Goal: Information Seeking & Learning: Learn about a topic

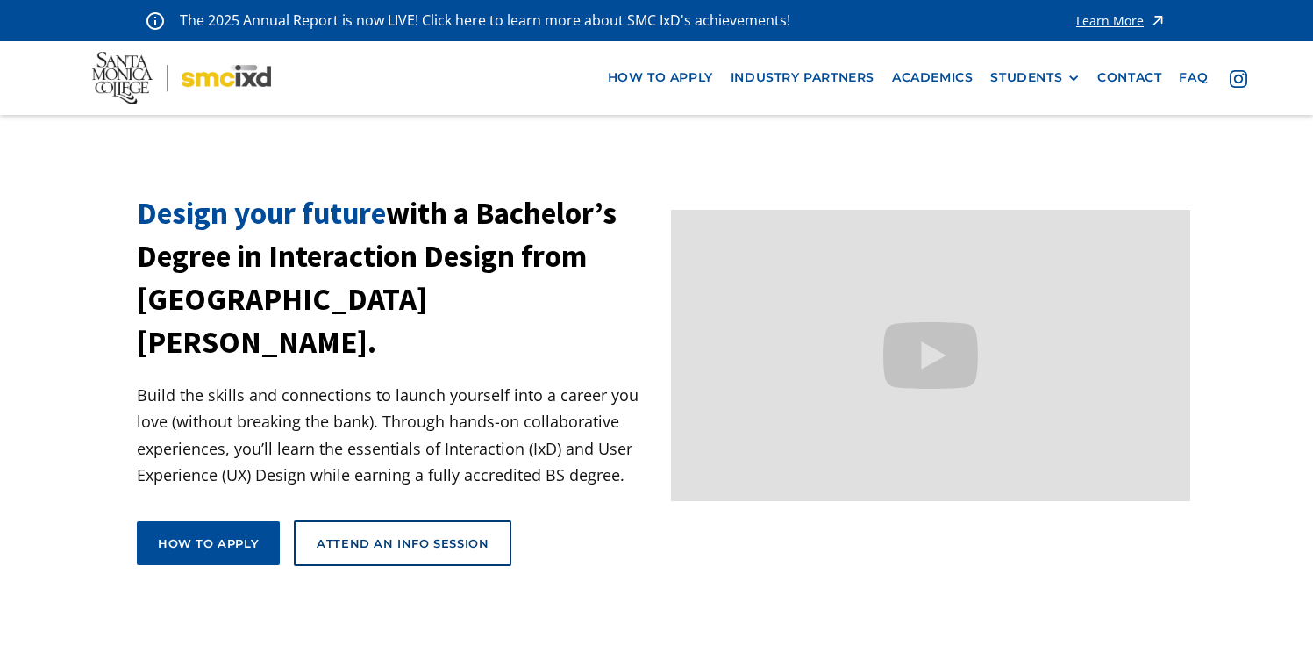
click at [940, 95] on nav "how to apply industry partners Academics STUDENTS PROspective Students GRAD SHO…" at bounding box center [656, 77] width 1313 height 73
click at [940, 80] on link "Academics" at bounding box center [932, 77] width 98 height 32
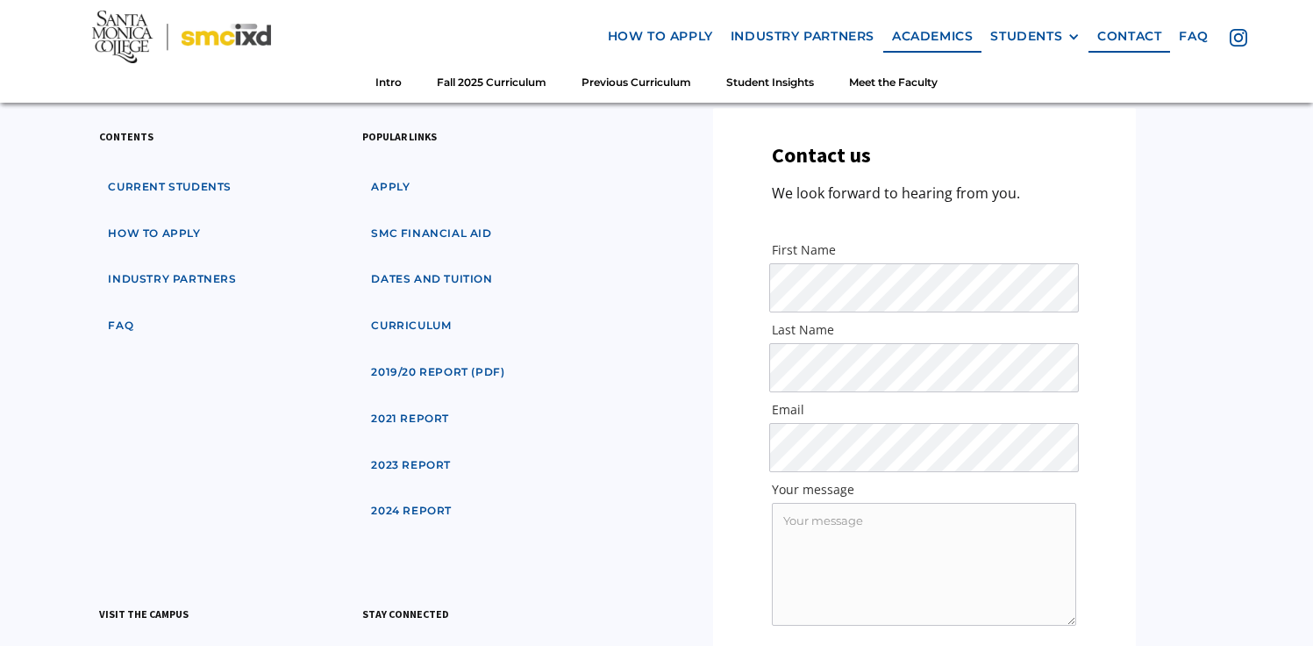
scroll to position [6355, 0]
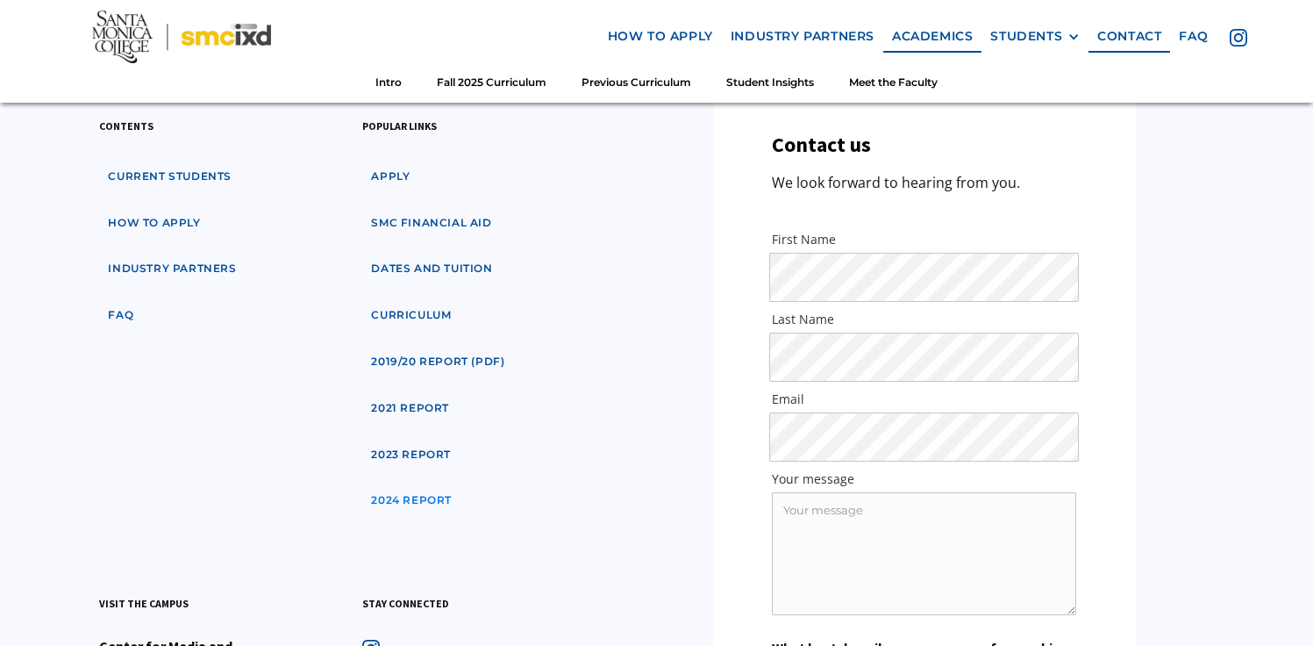
click at [428, 484] on link "2024 Report" at bounding box center [411, 500] width 98 height 32
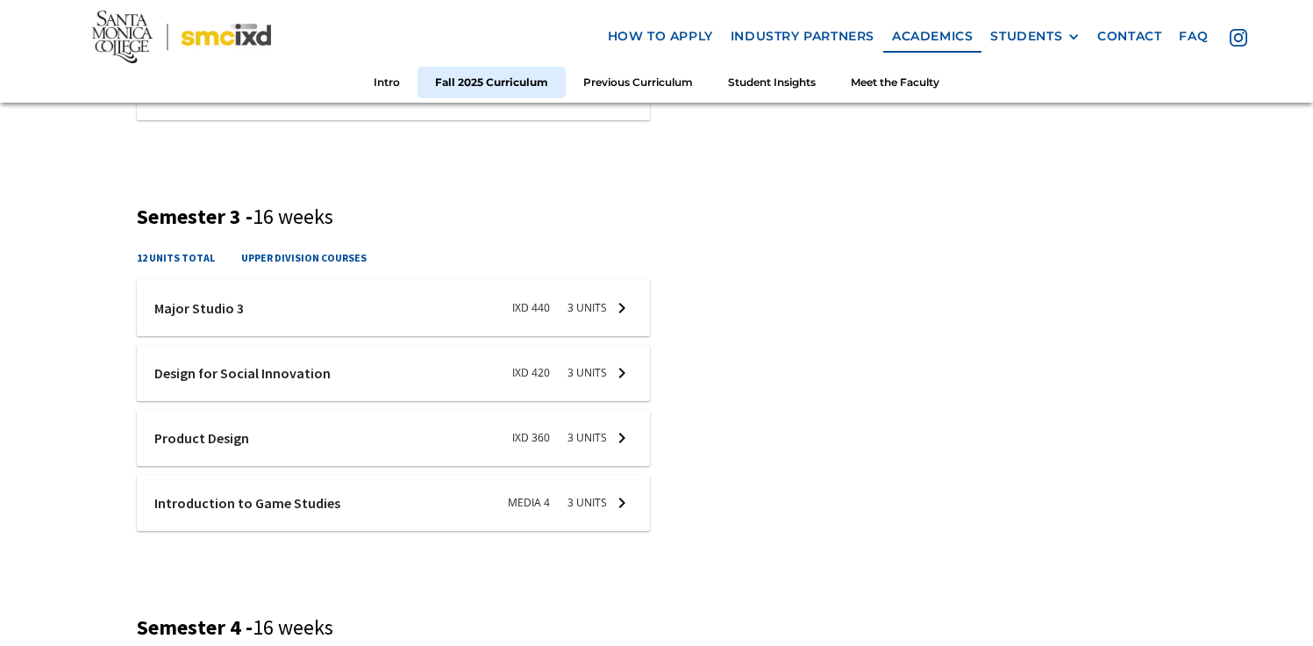
scroll to position [0, 0]
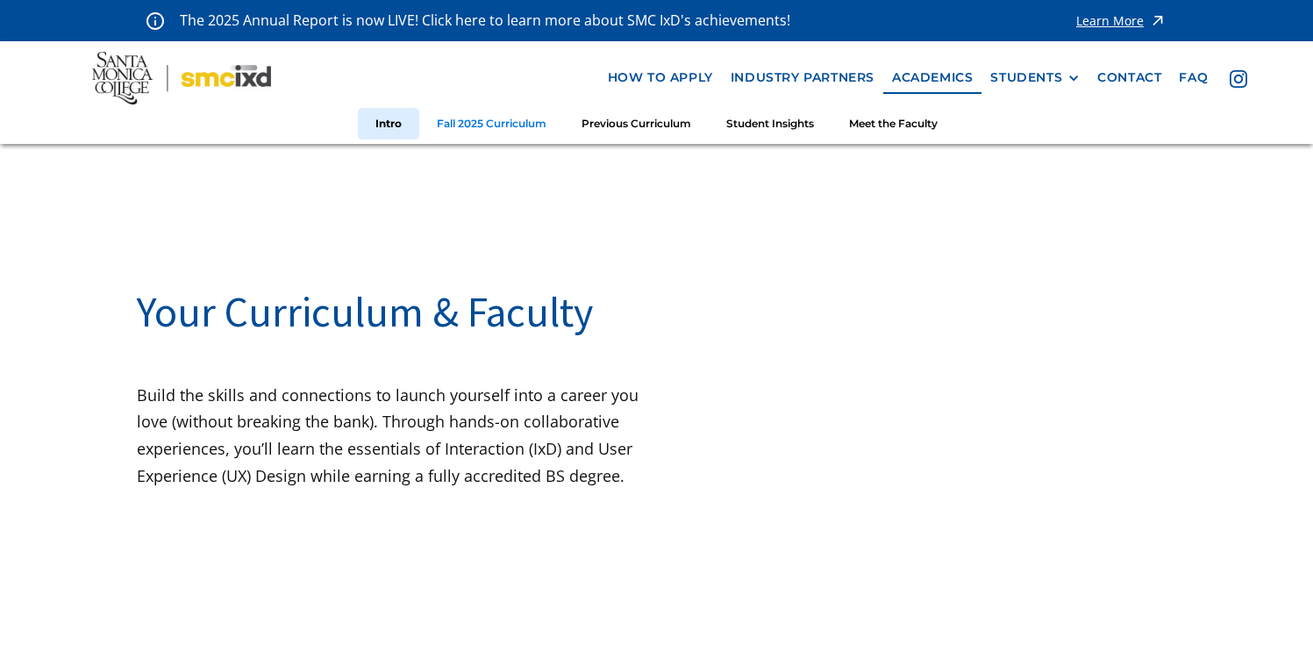
click at [497, 131] on link "Fall 2025 Curriculum" at bounding box center [491, 124] width 145 height 32
click at [780, 125] on link "Student Insights" at bounding box center [770, 124] width 123 height 32
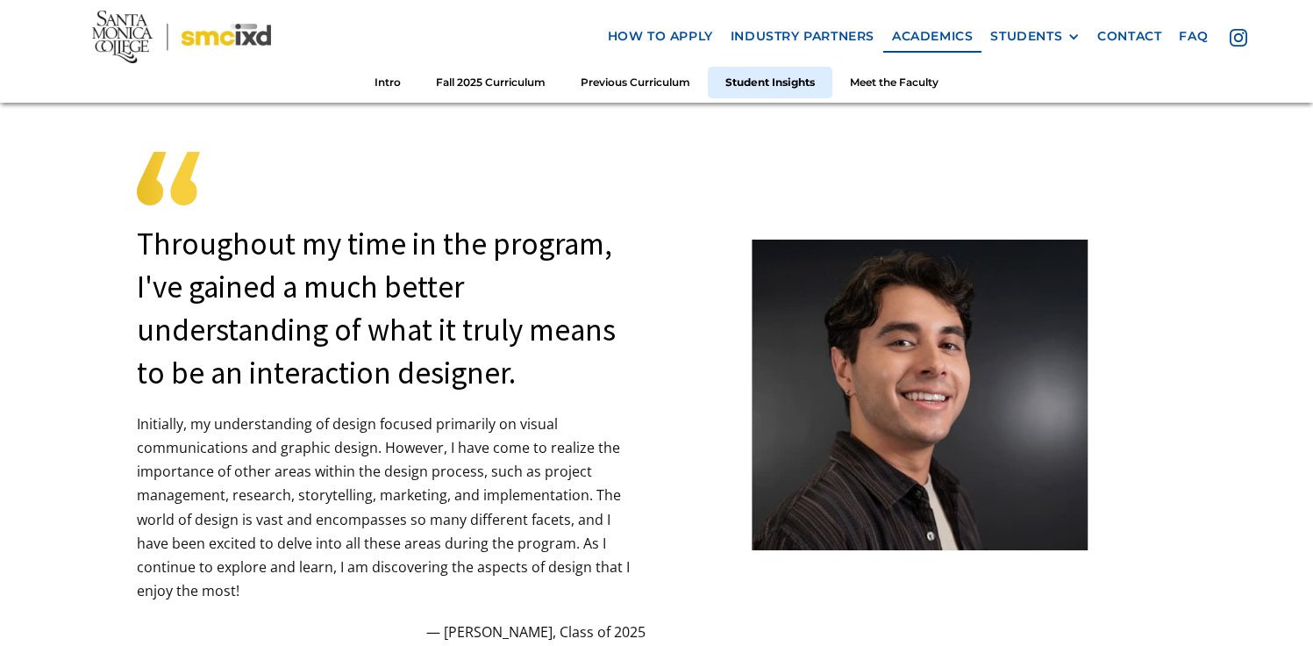
click at [200, 42] on img at bounding box center [181, 37] width 179 height 53
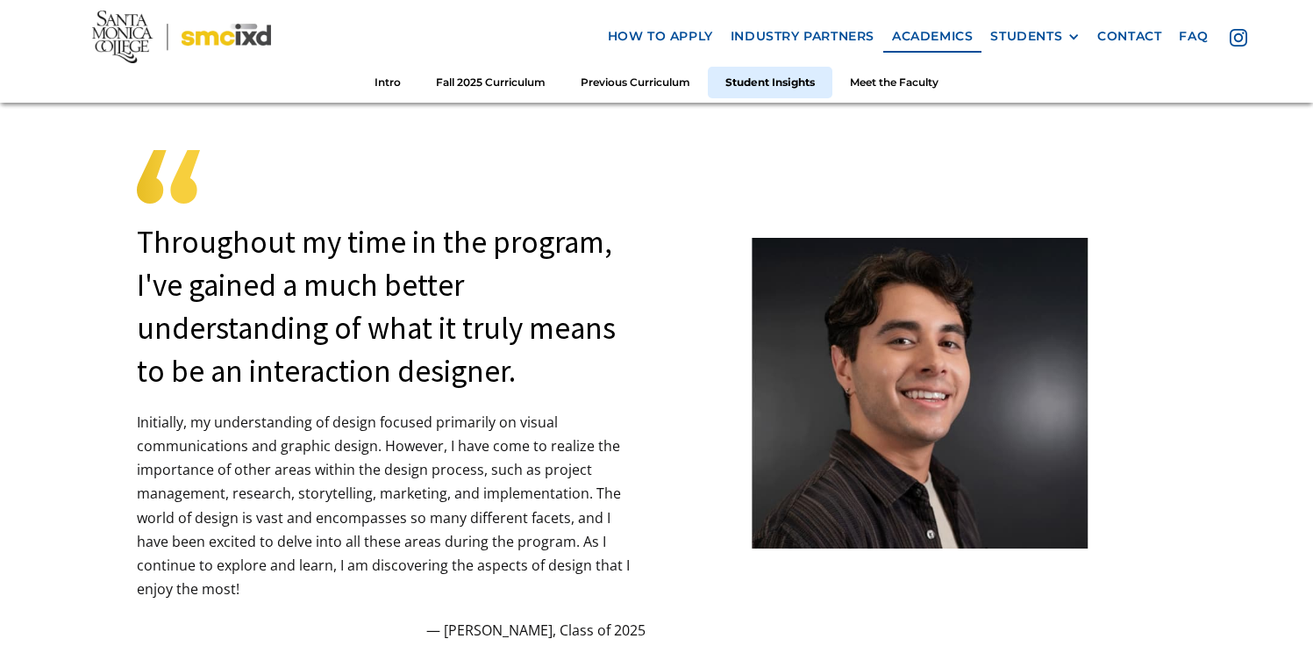
scroll to position [4621, 0]
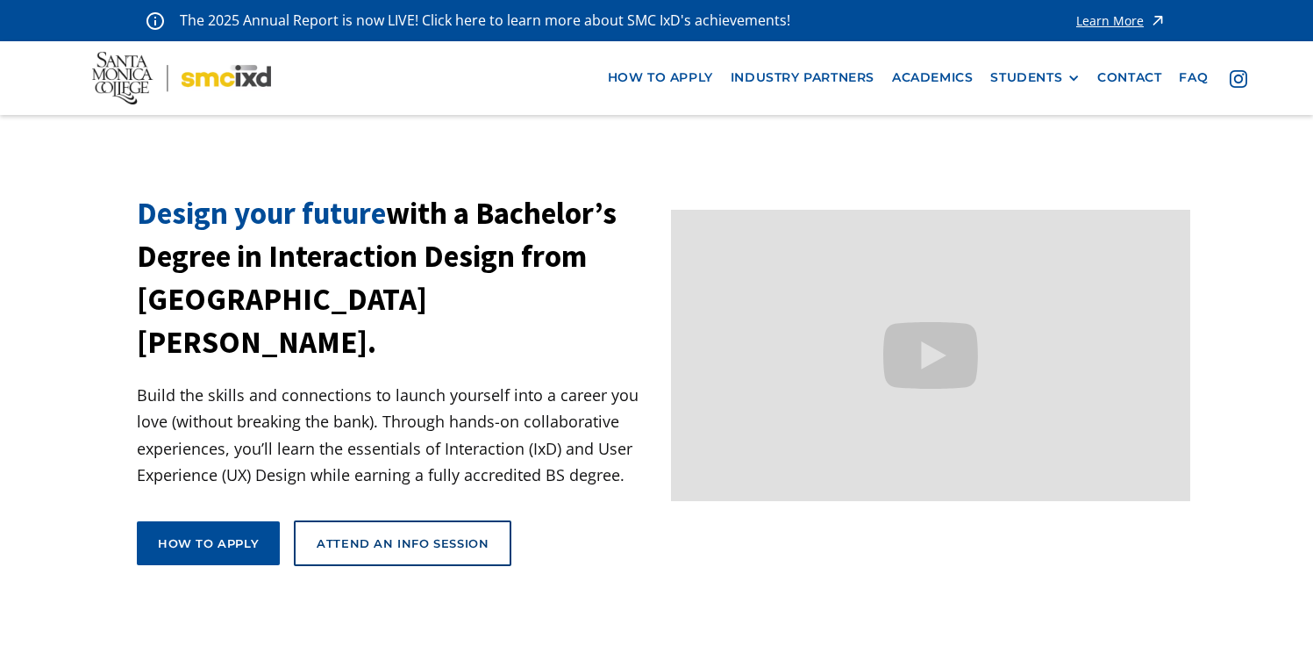
click at [1077, 15] on div "Learn More" at bounding box center [1111, 21] width 68 height 12
click at [1043, 74] on div "STUDENTS" at bounding box center [1027, 77] width 72 height 15
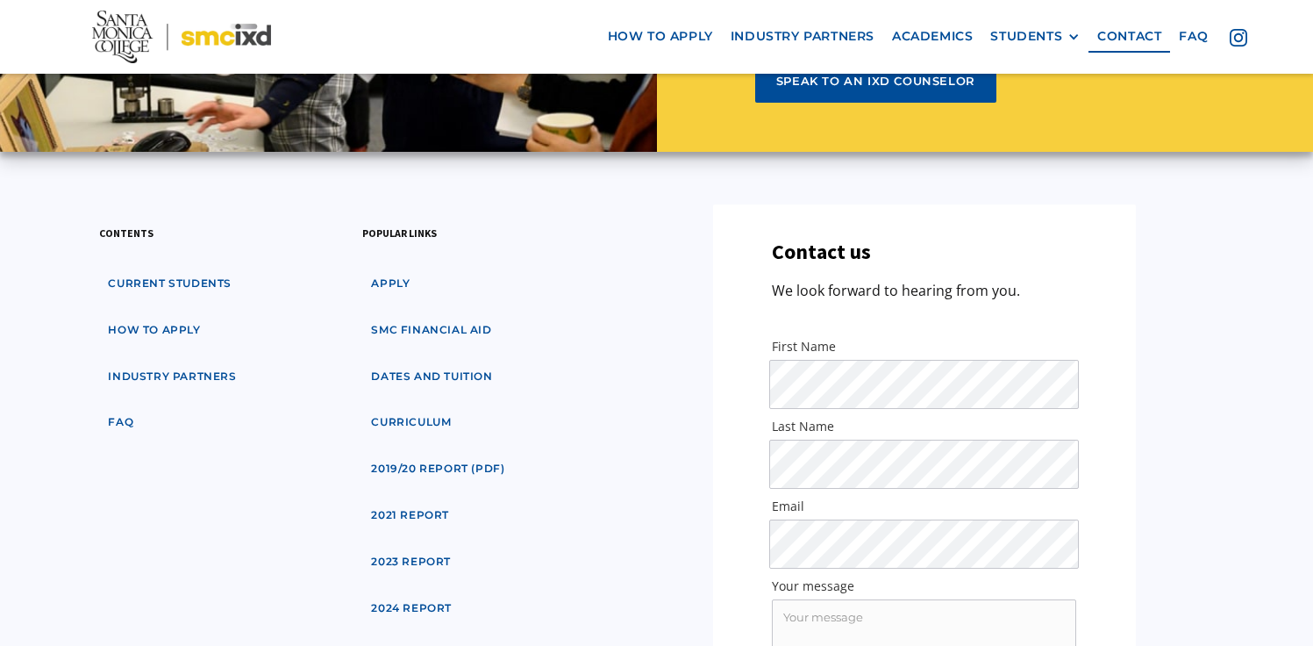
scroll to position [8337, 0]
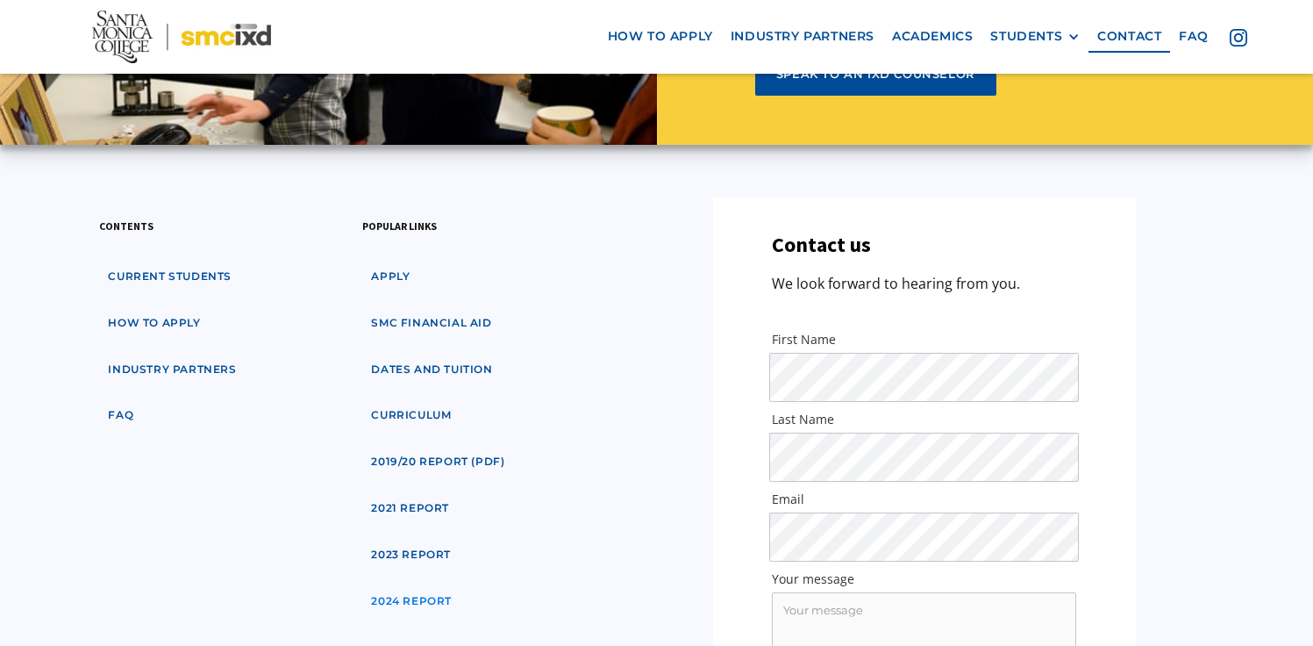
click at [415, 585] on link "2024 Report" at bounding box center [411, 601] width 98 height 32
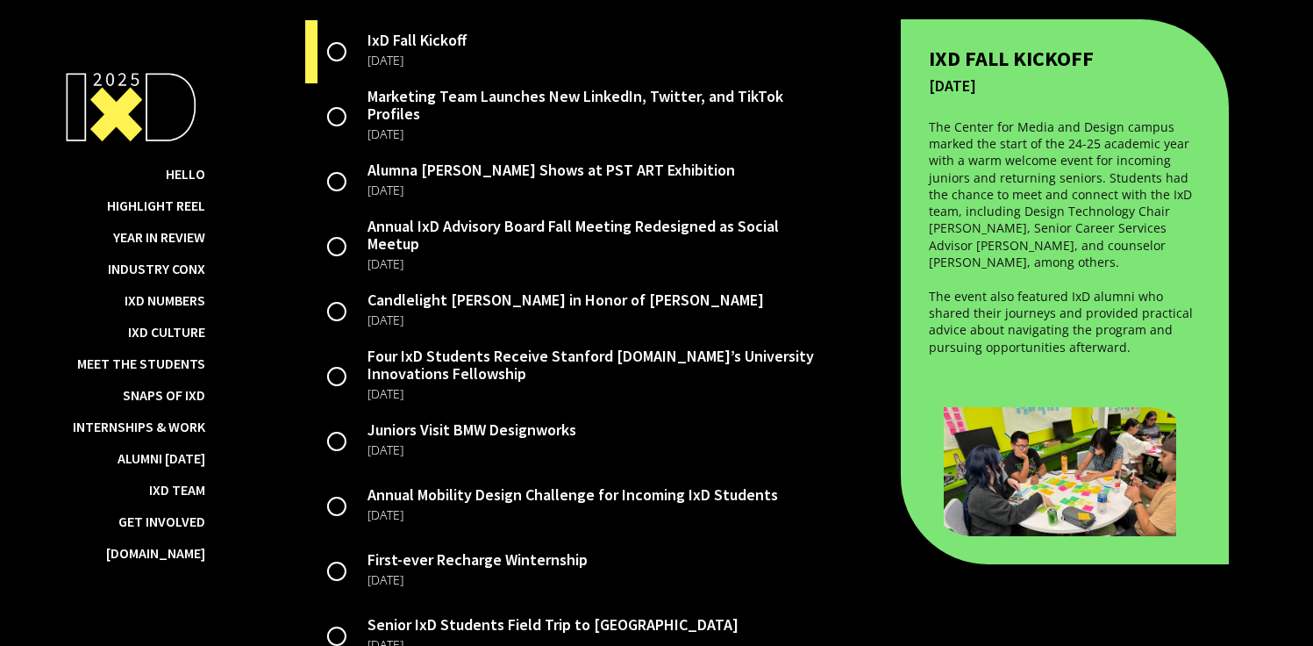
scroll to position [3397, 0]
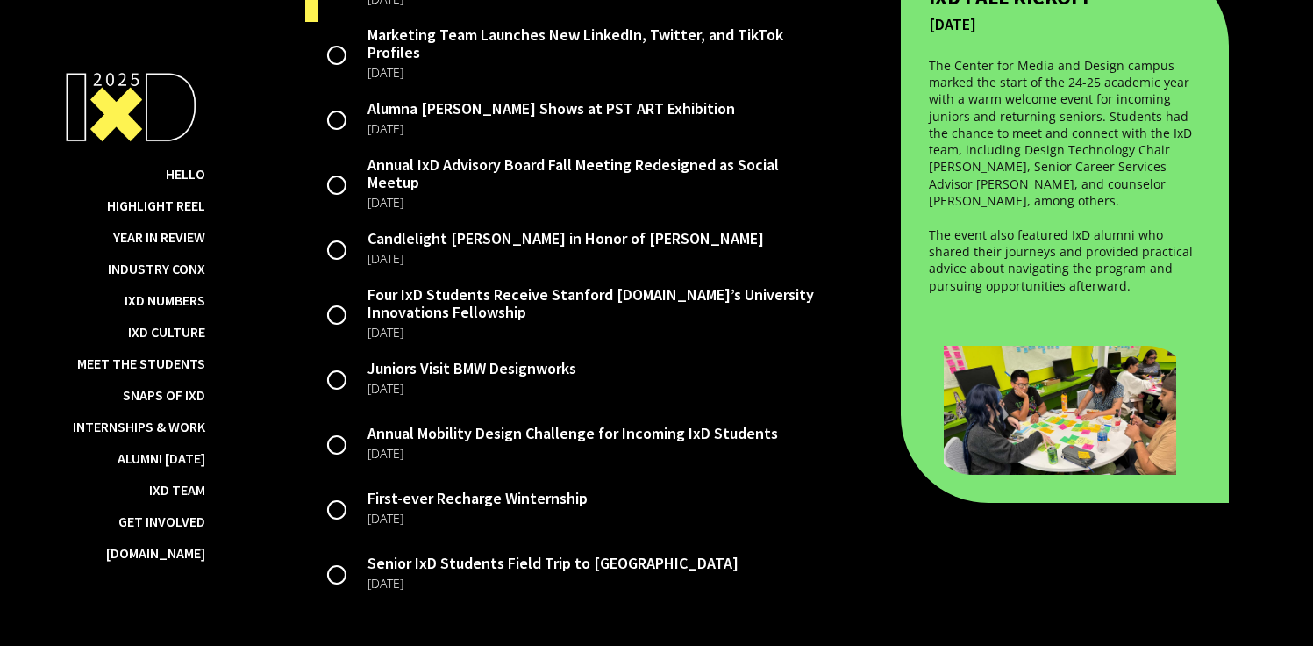
drag, startPoint x: 1315, startPoint y: 10, endPoint x: 1326, endPoint y: 153, distance: 143.4
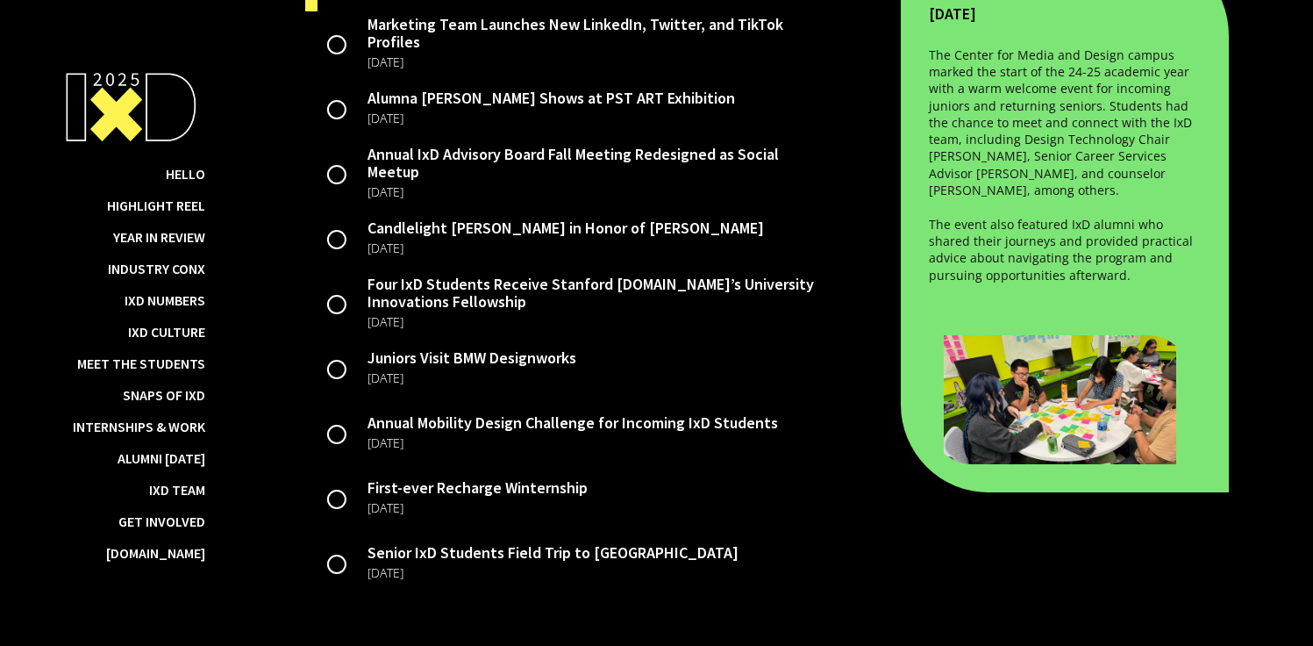
click at [199, 227] on nav "Hello Highlight Reel Year in Review Industry ConX IxD Numbers IxD Culture Meet …" at bounding box center [130, 312] width 149 height 512
click at [175, 419] on div "Internships & Work" at bounding box center [139, 427] width 132 height 18
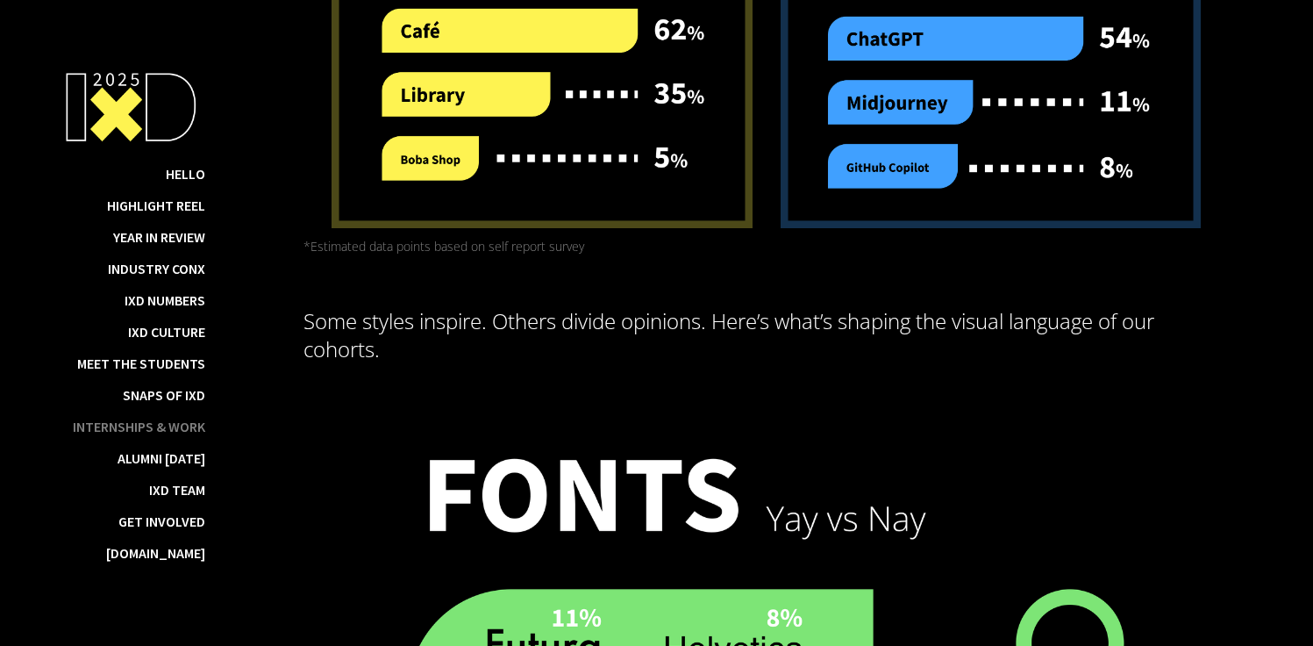
scroll to position [12259, 0]
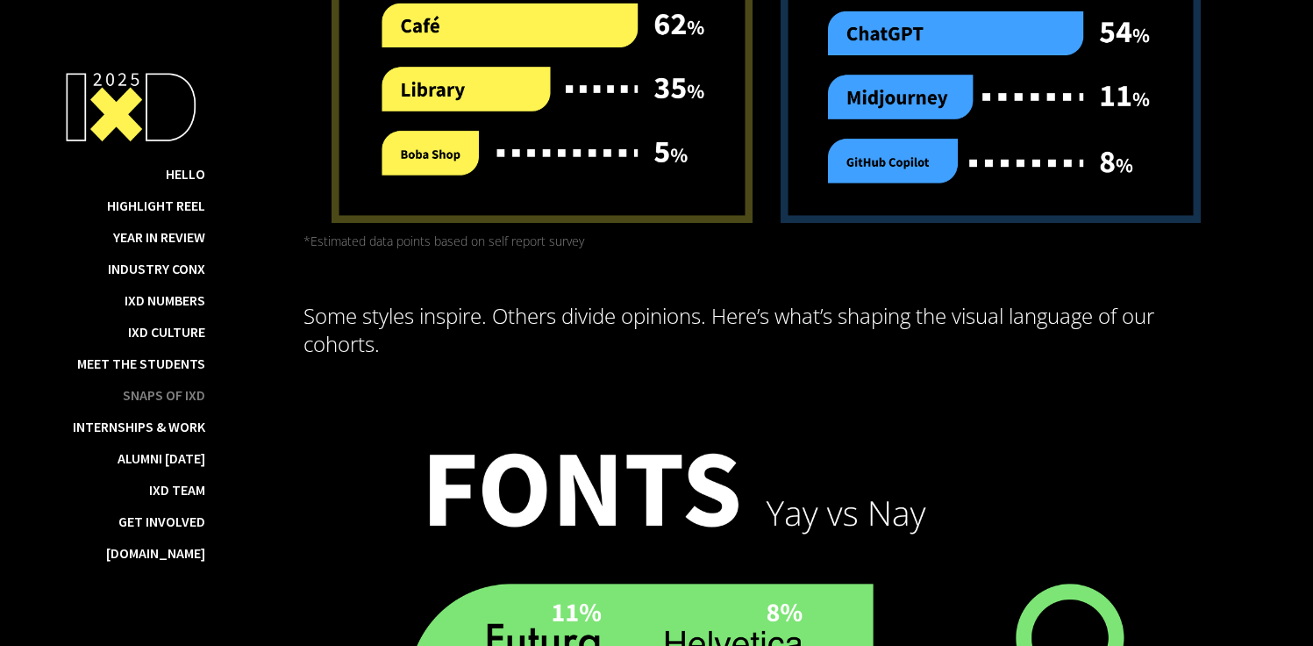
click at [168, 399] on div "Snaps of IxD" at bounding box center [164, 395] width 82 height 18
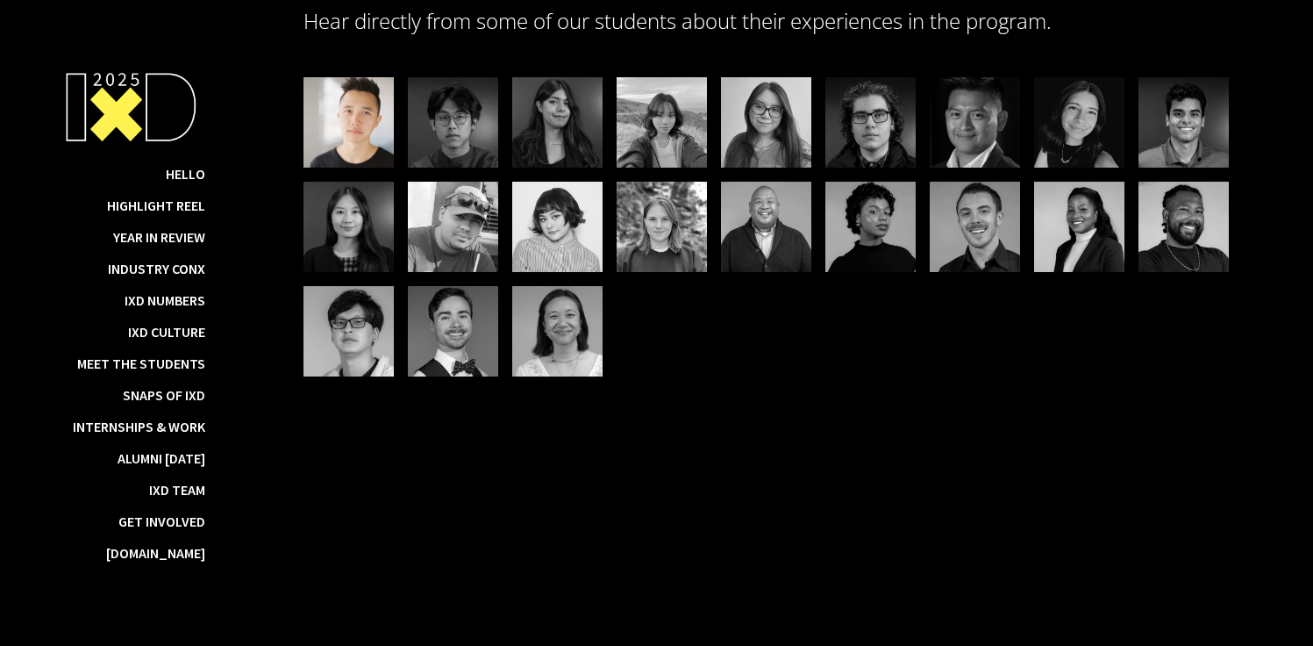
scroll to position [16168, 0]
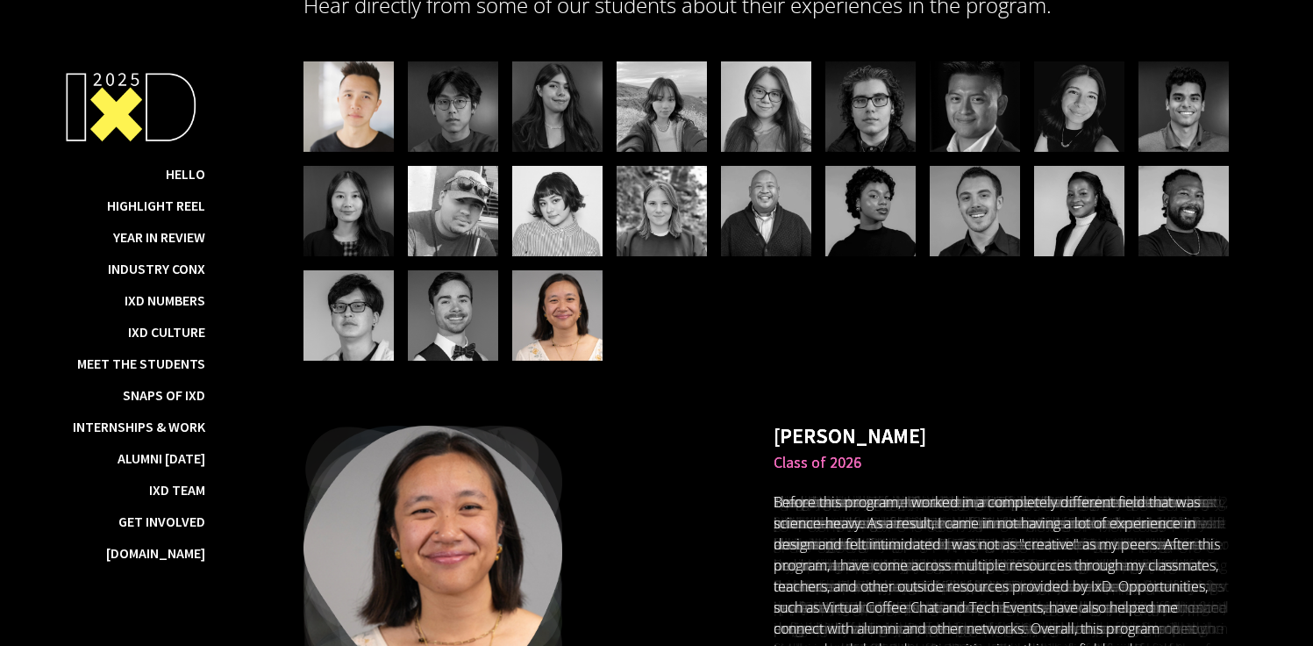
click at [535, 309] on div at bounding box center [557, 315] width 90 height 90
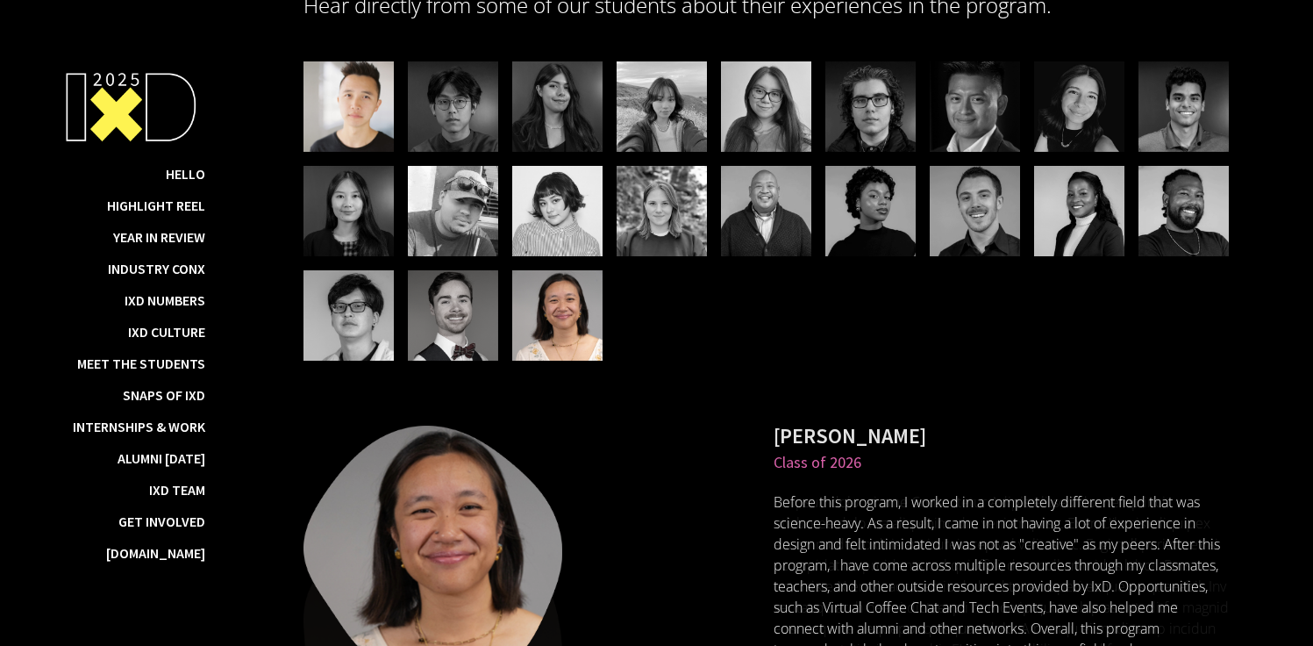
click at [484, 305] on div at bounding box center [453, 315] width 90 height 90
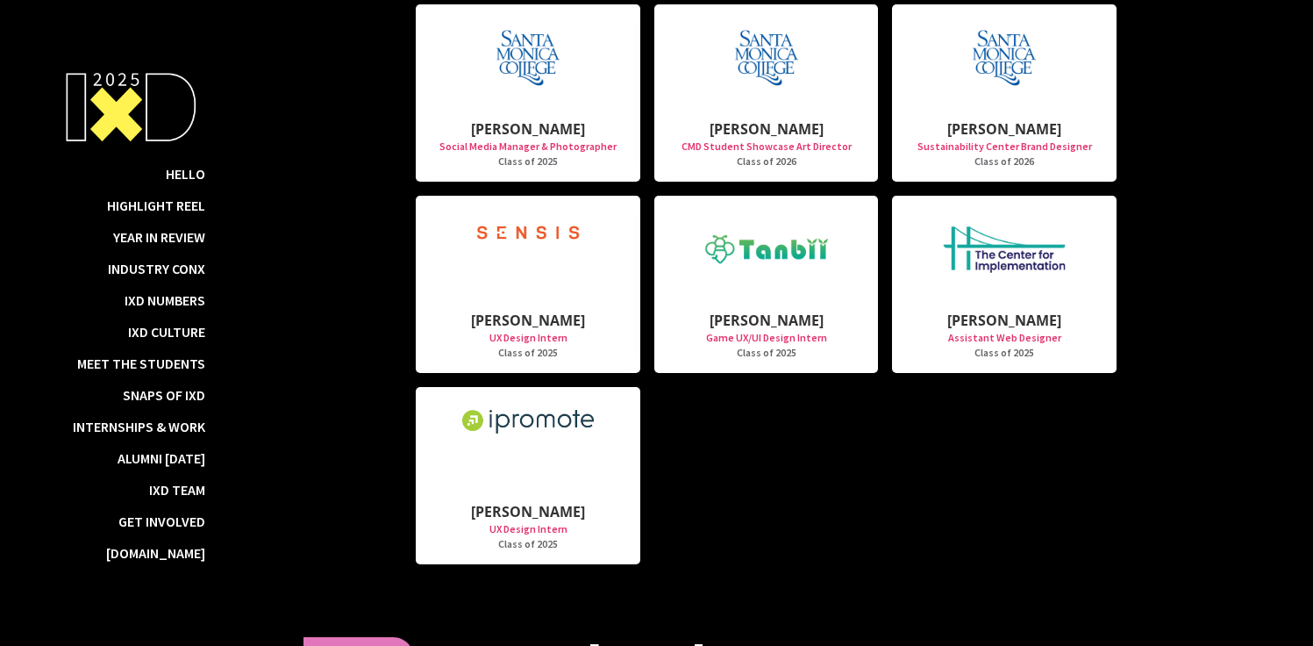
scroll to position [18474, 0]
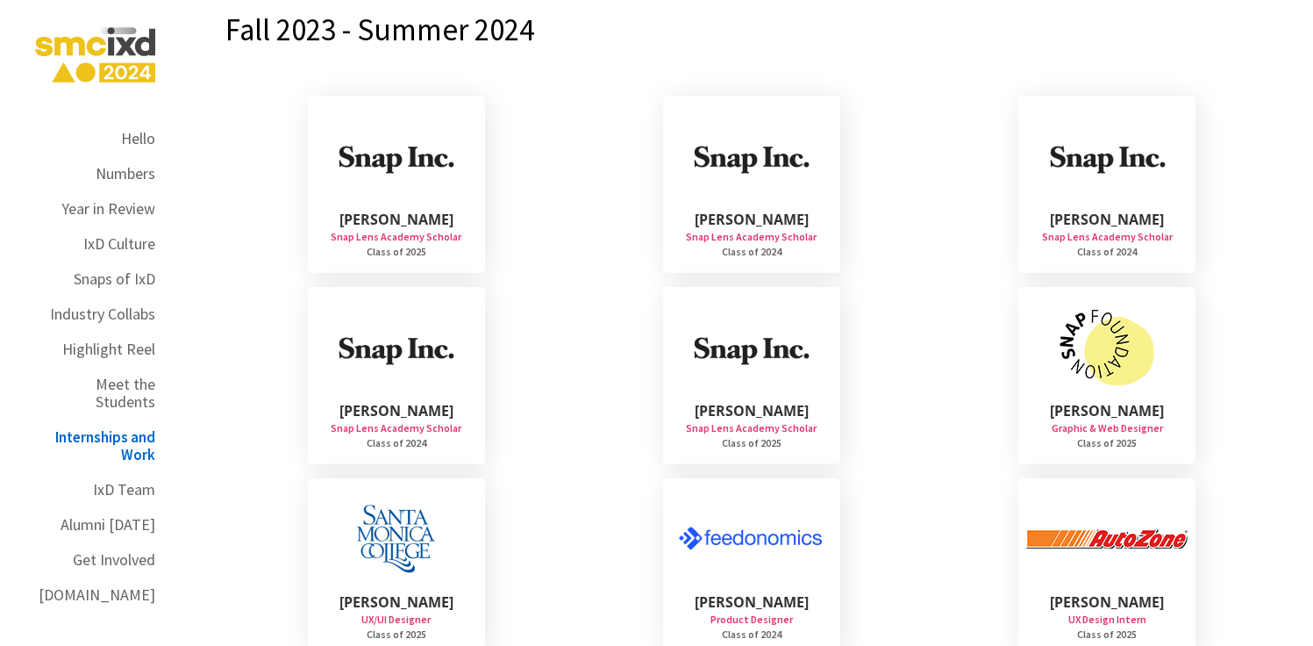
scroll to position [12080, 0]
